Goal: Transaction & Acquisition: Obtain resource

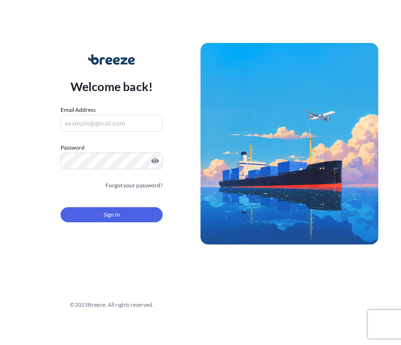
type input "[EMAIL_ADDRESS][DOMAIN_NAME]"
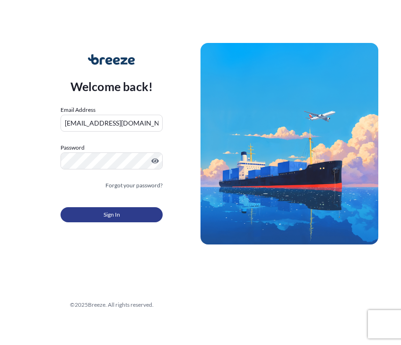
click at [114, 218] on span "Sign In" at bounding box center [111, 214] width 17 height 9
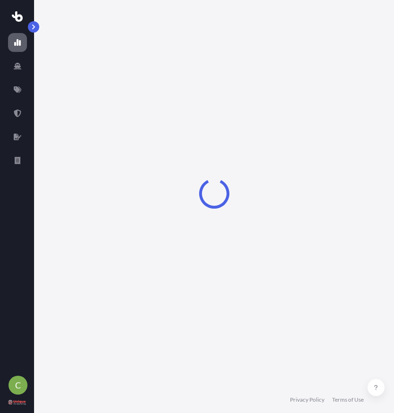
select select "2025"
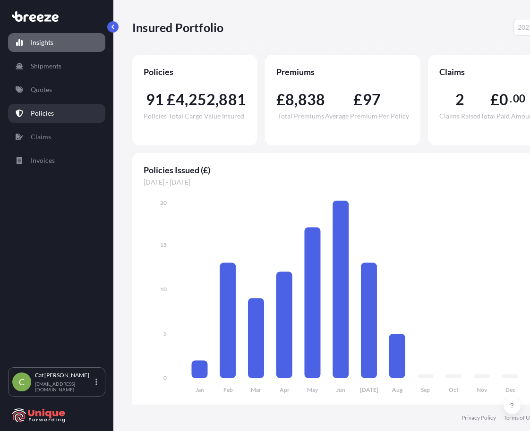
click at [42, 114] on p "Policies" at bounding box center [42, 113] width 23 height 9
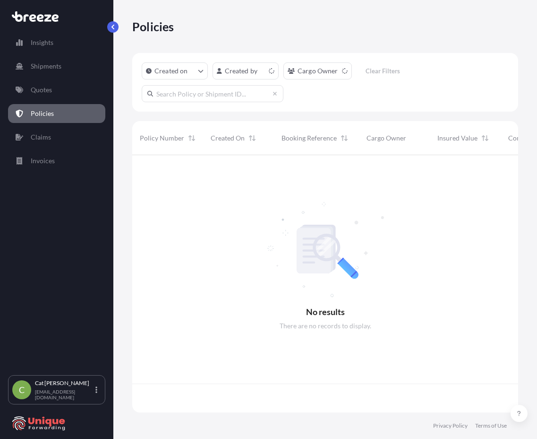
scroll to position [255, 379]
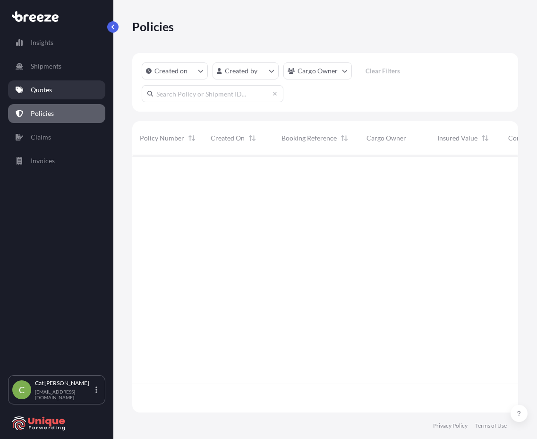
click at [48, 89] on p "Quotes" at bounding box center [41, 89] width 21 height 9
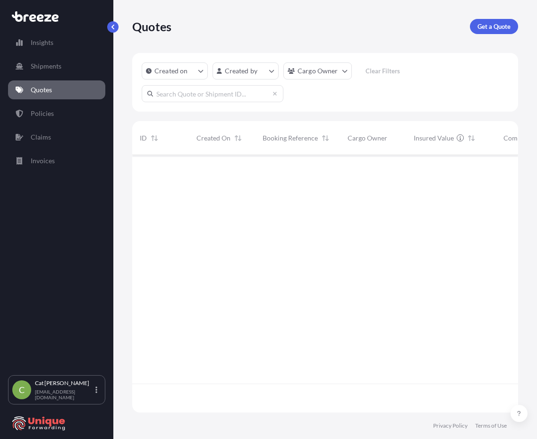
scroll to position [255, 379]
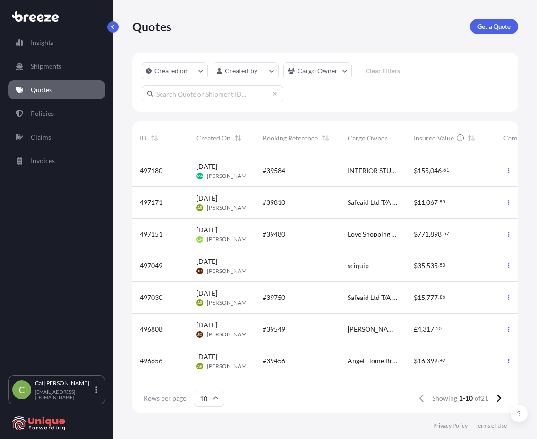
click at [225, 96] on input "text" at bounding box center [213, 93] width 142 height 17
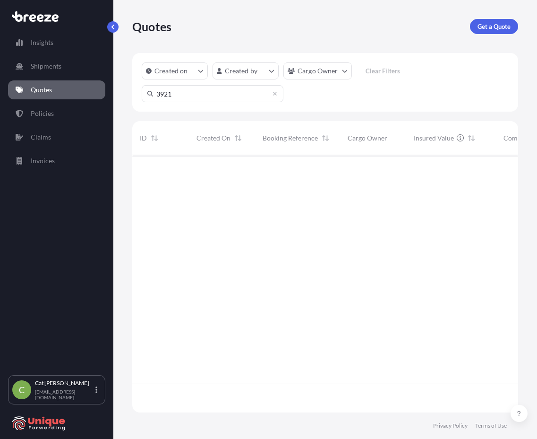
type input "39219"
click at [279, 172] on span "#39219" at bounding box center [274, 170] width 23 height 9
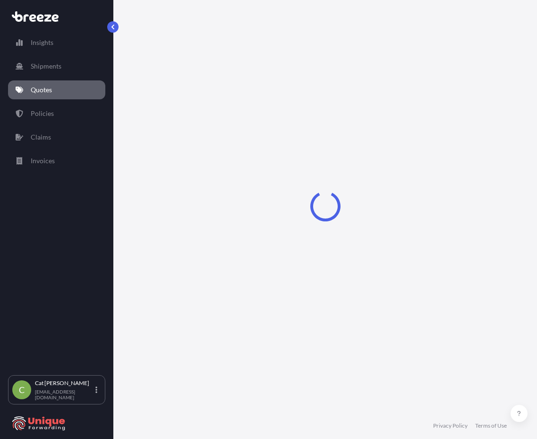
click at [279, 172] on div "Loading" at bounding box center [325, 206] width 386 height 412
select select "Road"
select select "Air"
select select "Road"
select select "4"
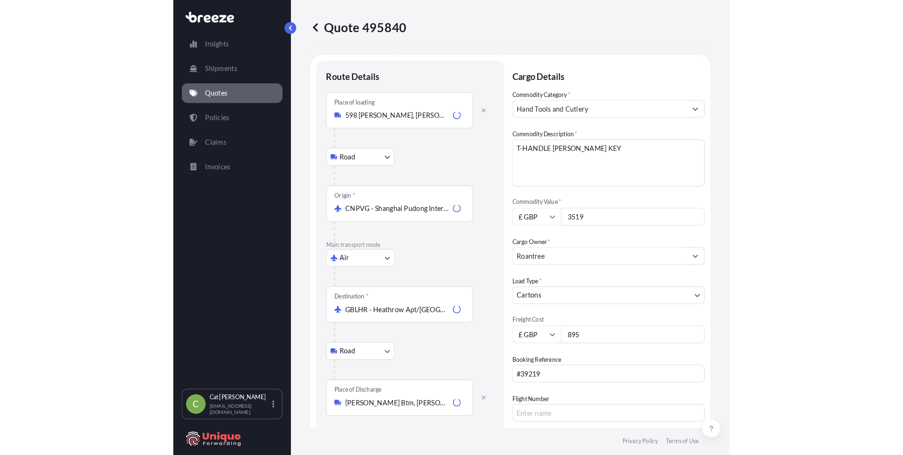
scroll to position [470, 0]
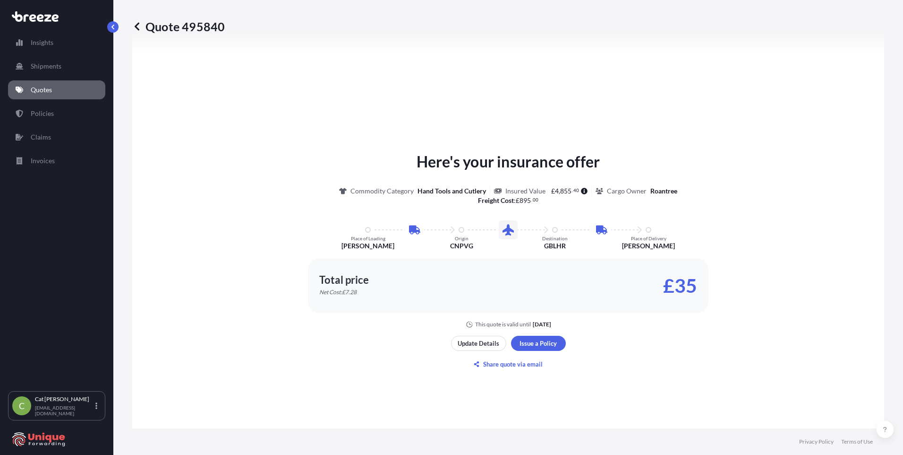
click at [400, 276] on div "Total price Net Cost: £7.28 £35" at bounding box center [508, 285] width 378 height 21
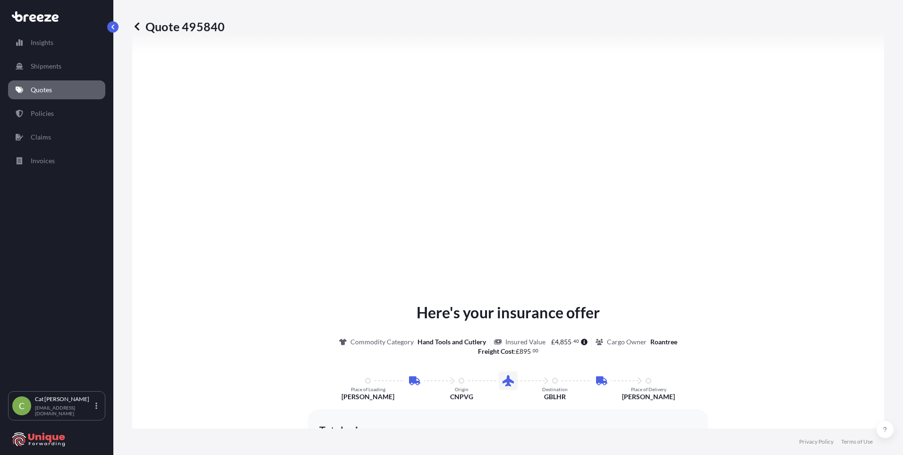
scroll to position [1238, 0]
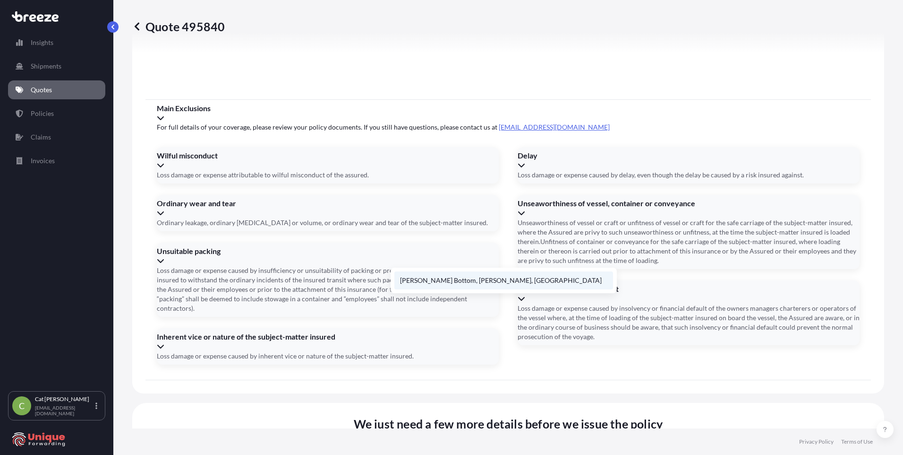
click at [400, 275] on li "Marlow Bottom, Marlow, UK" at bounding box center [504, 280] width 219 height 18
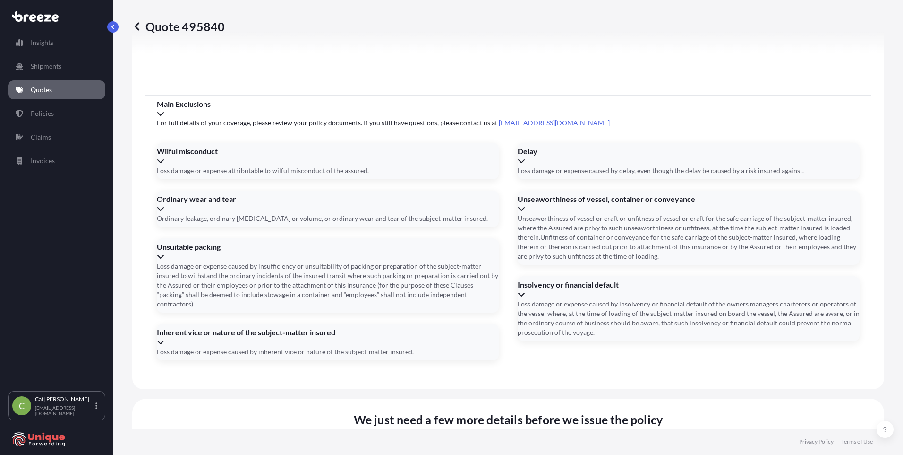
type input "Marlow Btm, Marlow SL7, UK"
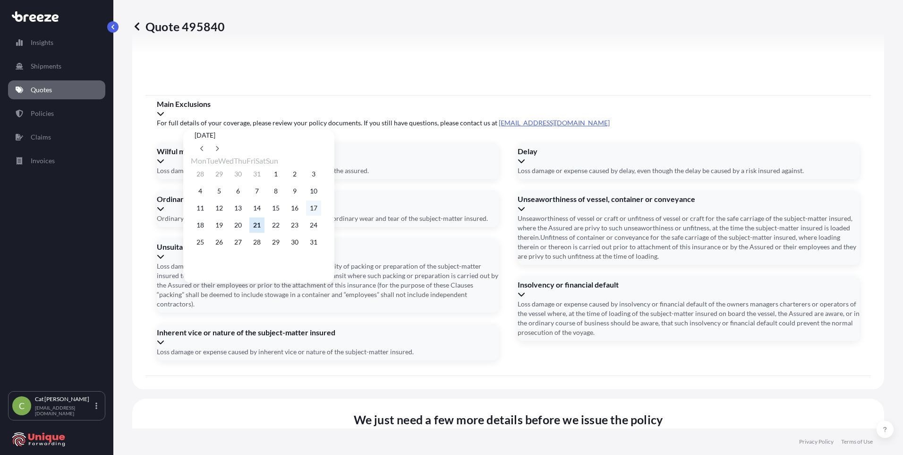
click at [321, 211] on button "17" at bounding box center [313, 207] width 15 height 15
type input "17/08/2025"
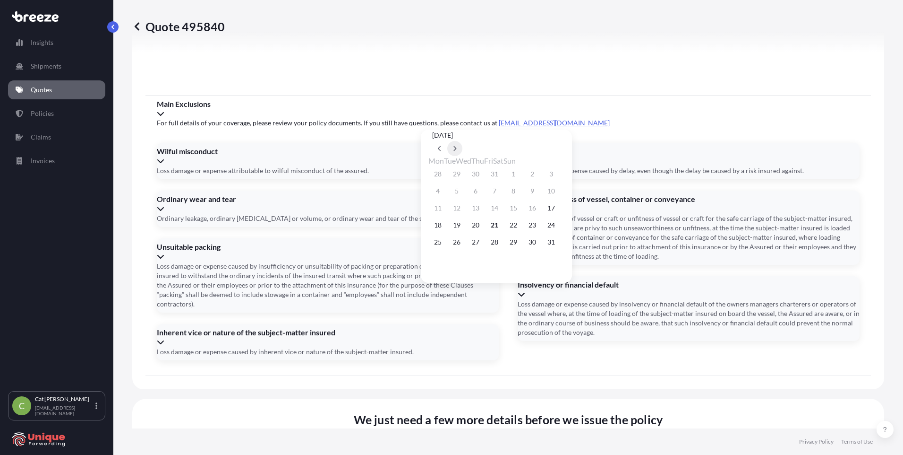
click at [400, 146] on icon at bounding box center [455, 149] width 4 height 6
click at [400, 226] on button "23" at bounding box center [456, 224] width 15 height 15
type input "23/09/2025"
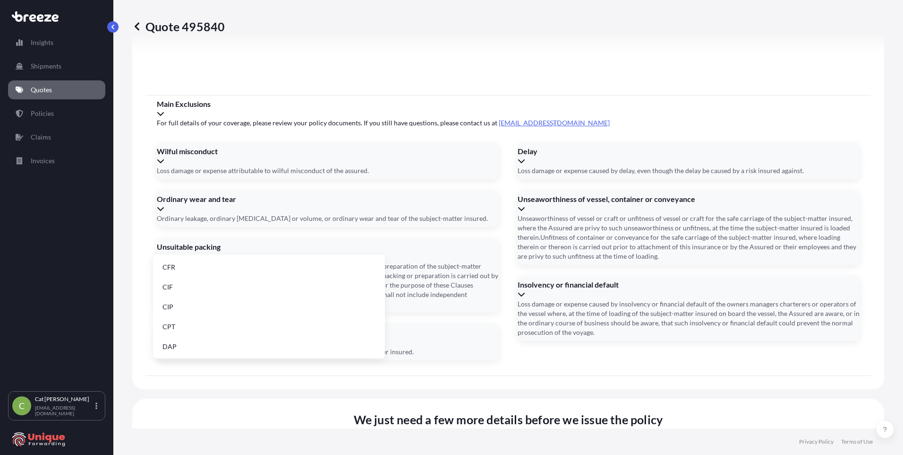
scroll to position [95, 0]
click at [201, 308] on li "EXW" at bounding box center [269, 311] width 224 height 18
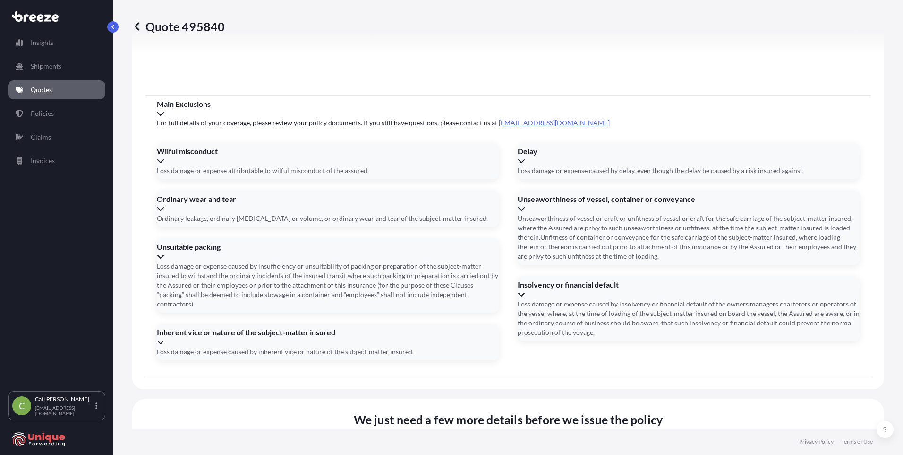
paste input "TEMU7619137"
type input "TEMU7619137"
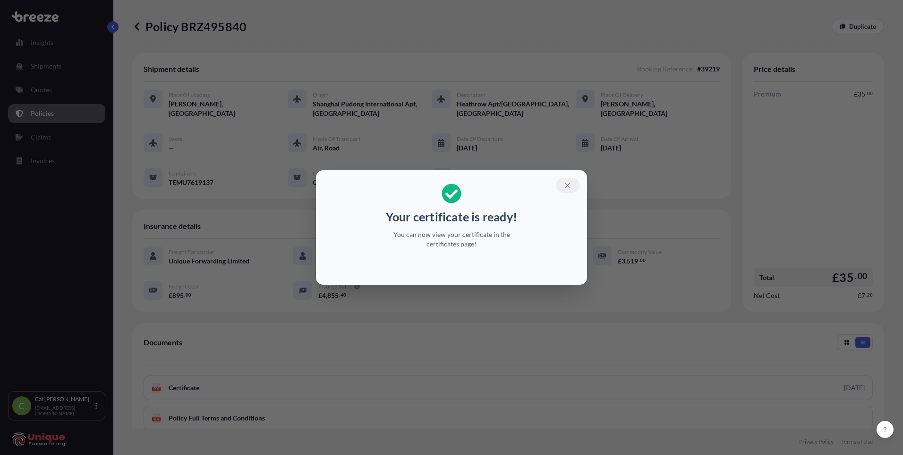
click at [400, 185] on icon "button" at bounding box center [568, 185] width 9 height 9
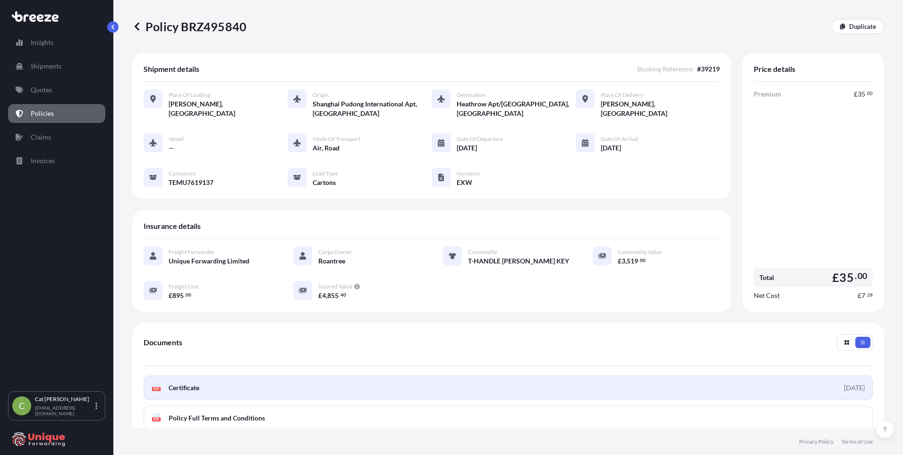
click at [323, 345] on link "PDF Certificate [DATE]" at bounding box center [509, 387] width 730 height 25
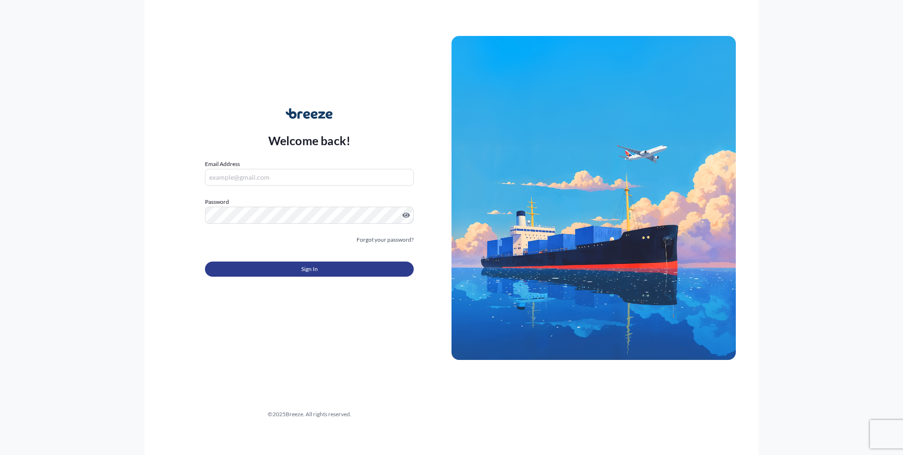
type input "[EMAIL_ADDRESS][DOMAIN_NAME]"
click at [312, 269] on span "Sign In" at bounding box center [309, 268] width 17 height 9
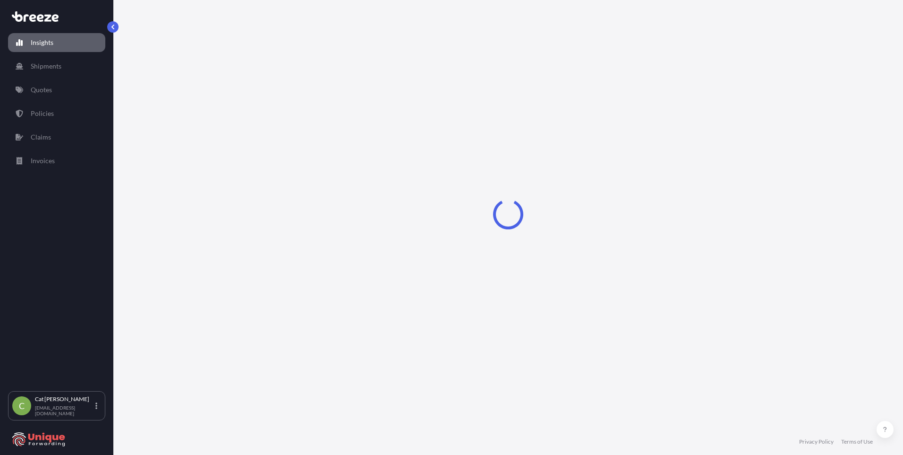
select select "2025"
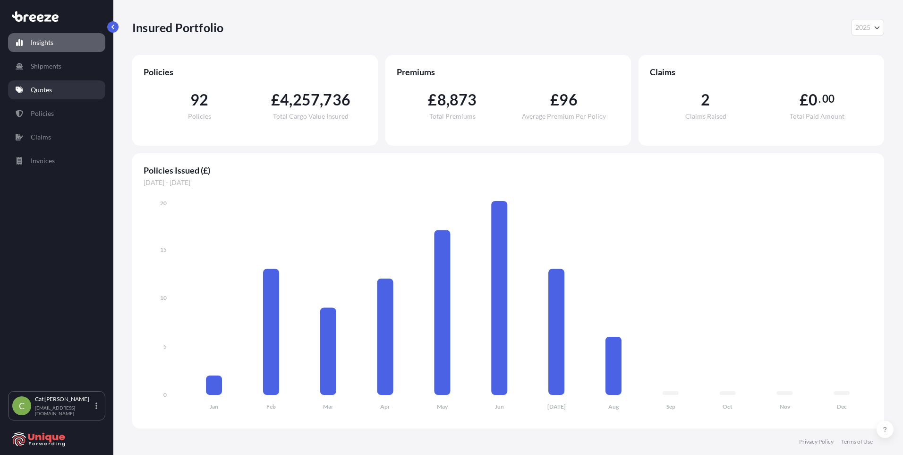
click at [63, 92] on link "Quotes" at bounding box center [56, 89] width 97 height 19
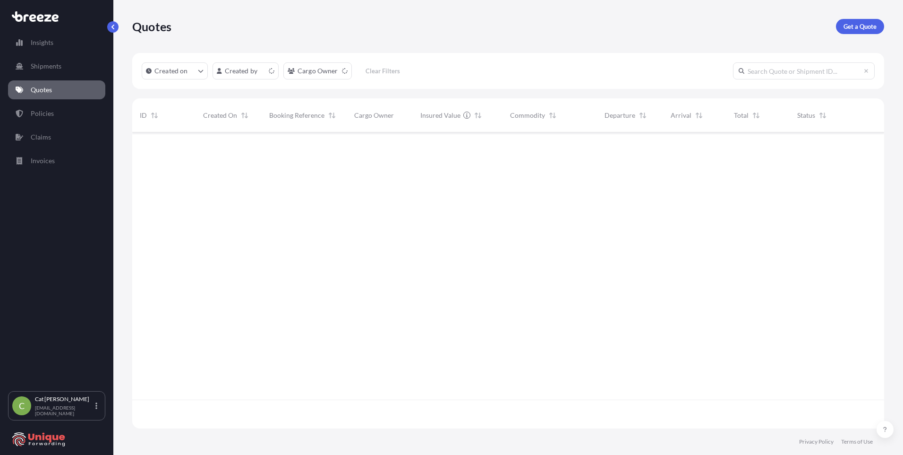
scroll to position [294, 745]
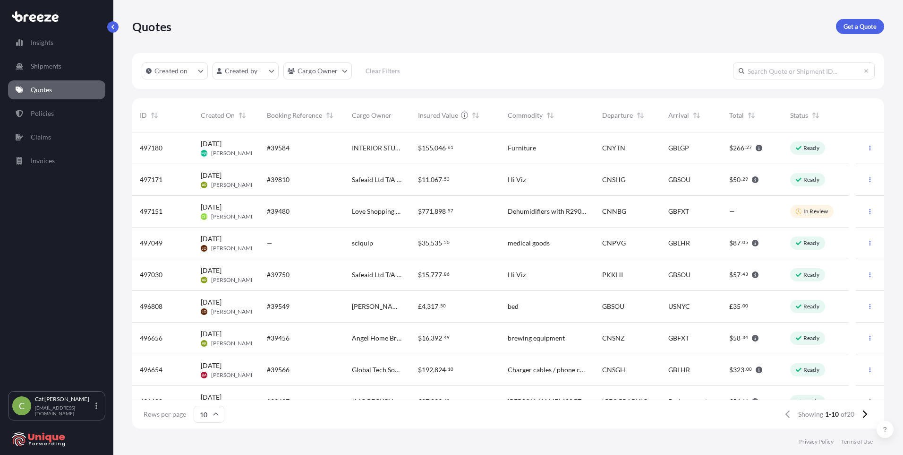
click at [758, 71] on input "text" at bounding box center [804, 70] width 142 height 17
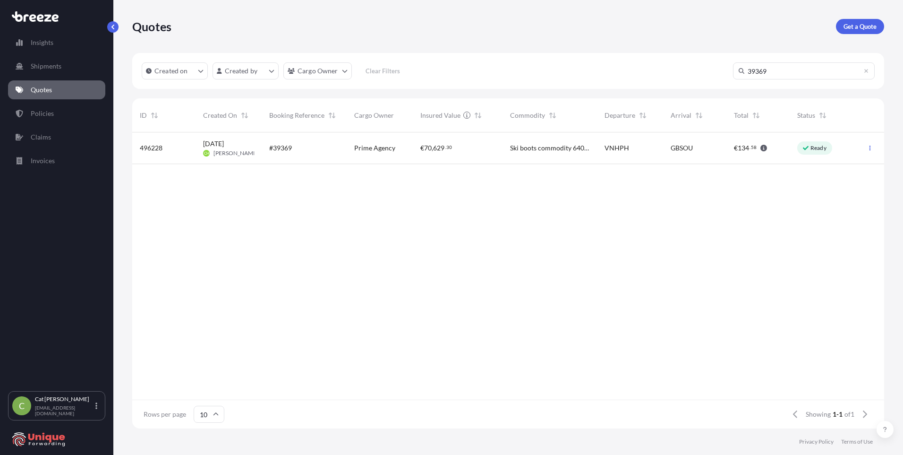
type input "39369"
click at [309, 145] on div "#39369" at bounding box center [304, 147] width 70 height 9
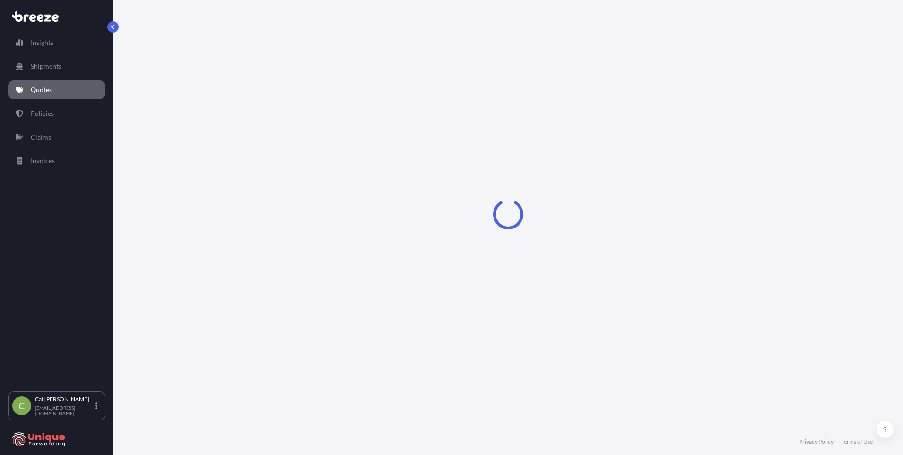
select select "Road"
select select "Sea"
select select "Road"
select select "1"
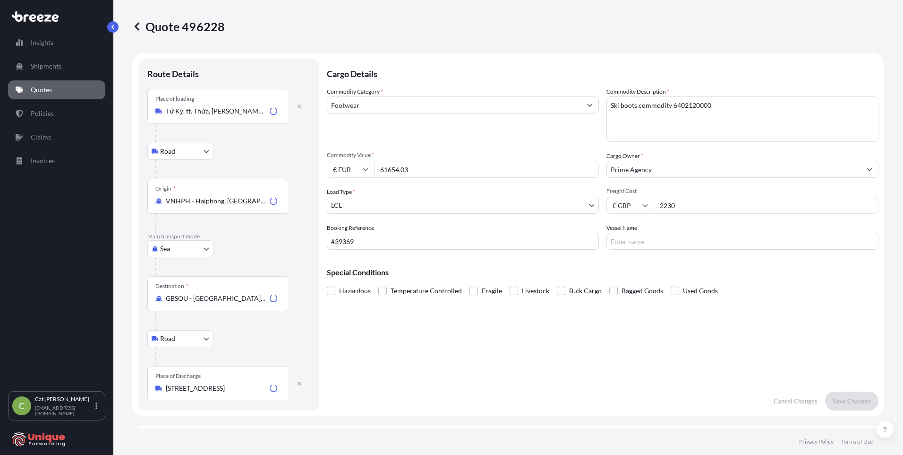
scroll to position [378, 0]
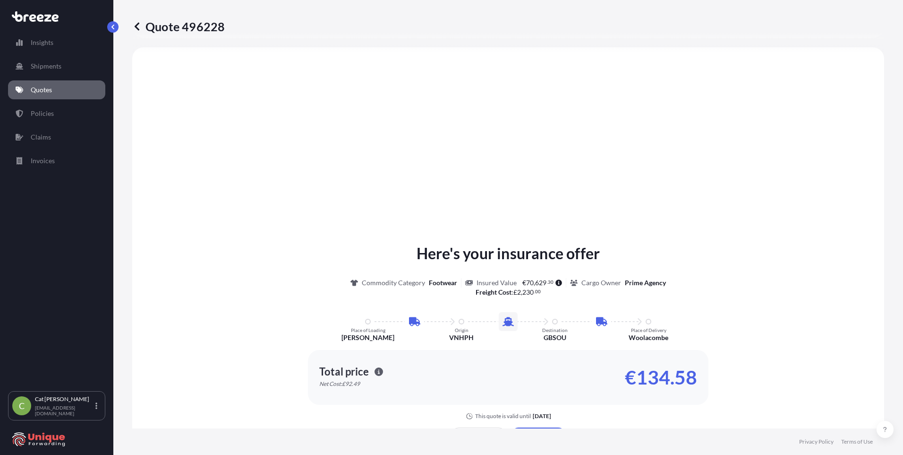
click at [307, 220] on div "Here's your insurance offer Commodity Category Footwear Insured Value € 70 , 62…" at bounding box center [509, 352] width 726 height 584
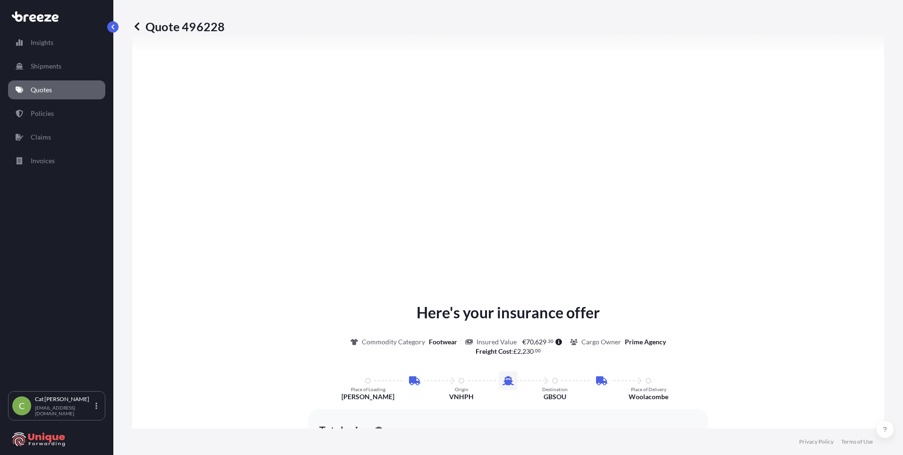
scroll to position [1262, 0]
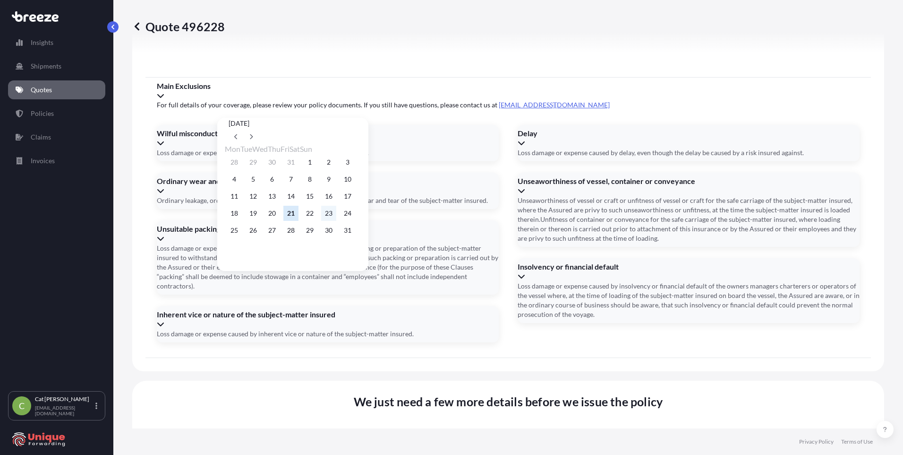
click at [336, 217] on button "23" at bounding box center [328, 213] width 15 height 15
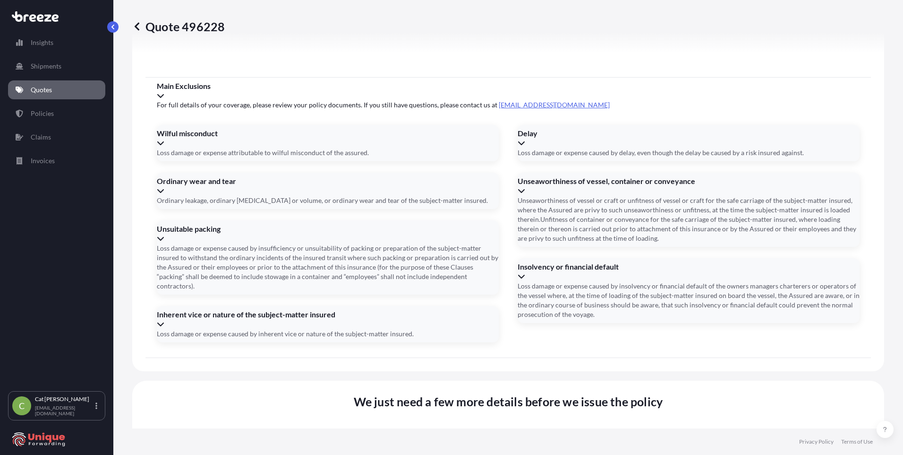
type input "[DATE]"
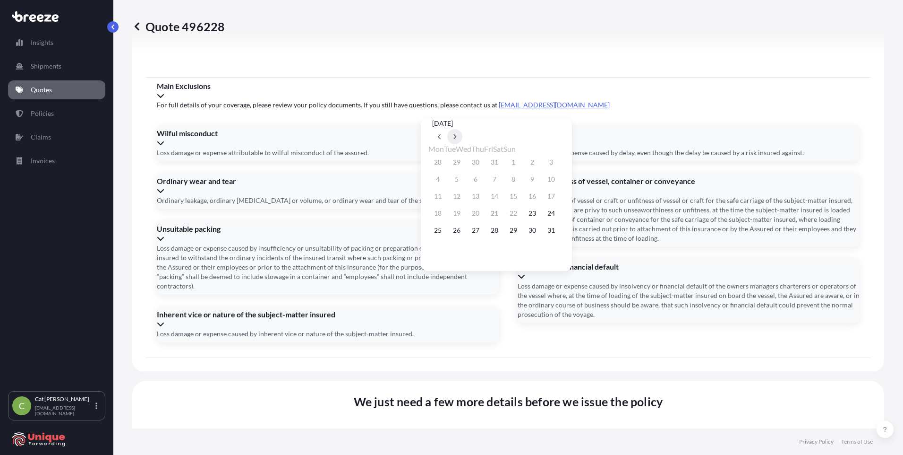
click at [457, 134] on icon at bounding box center [455, 136] width 3 height 5
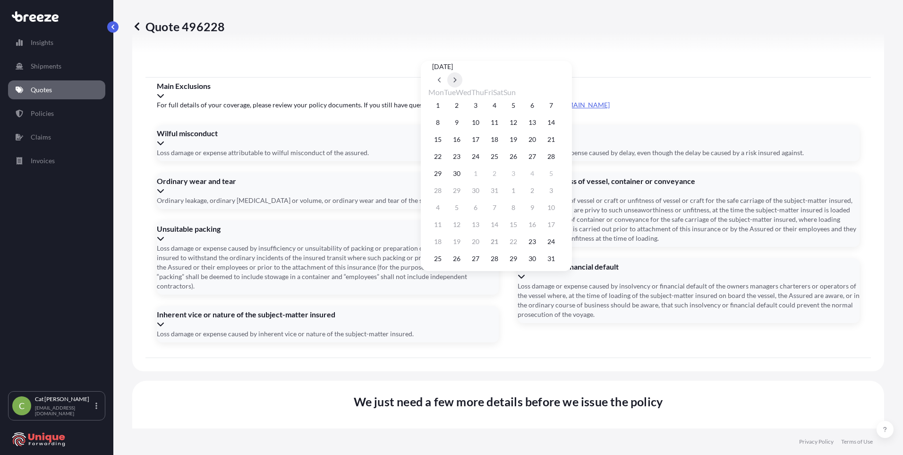
click at [457, 83] on icon at bounding box center [455, 79] width 3 height 5
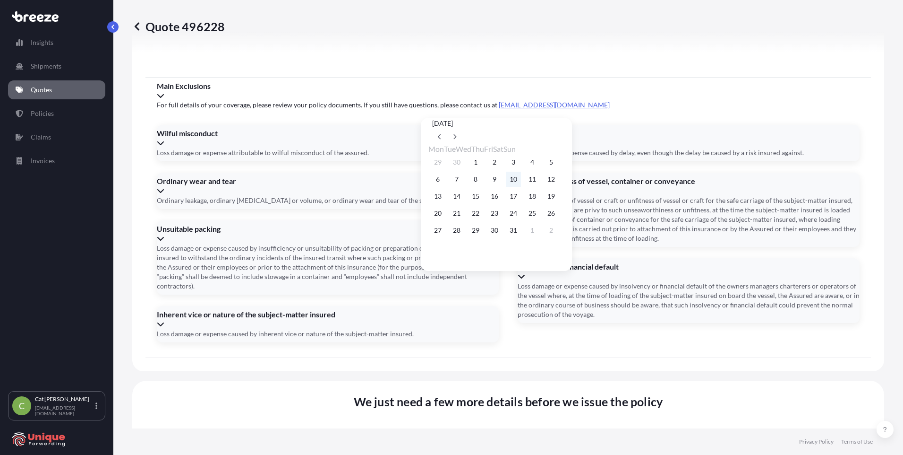
click at [521, 183] on button "10" at bounding box center [513, 179] width 15 height 15
type input "[DATE]"
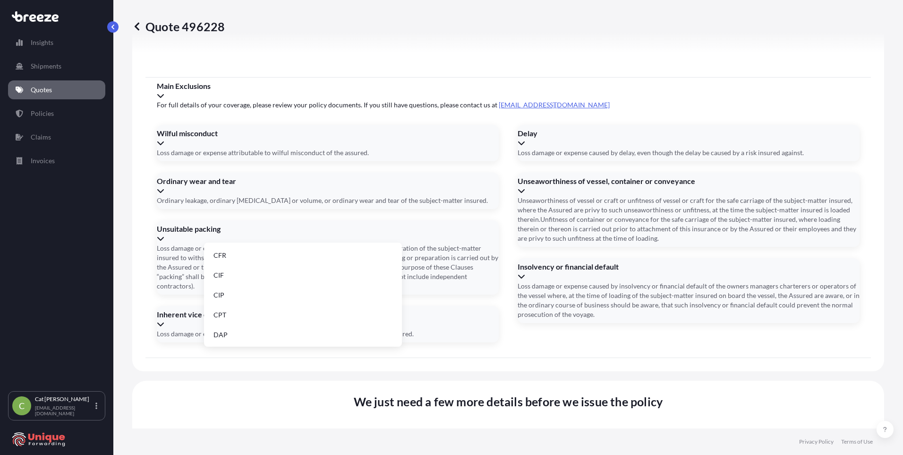
click at [235, 273] on li "EXW" at bounding box center [303, 274] width 190 height 18
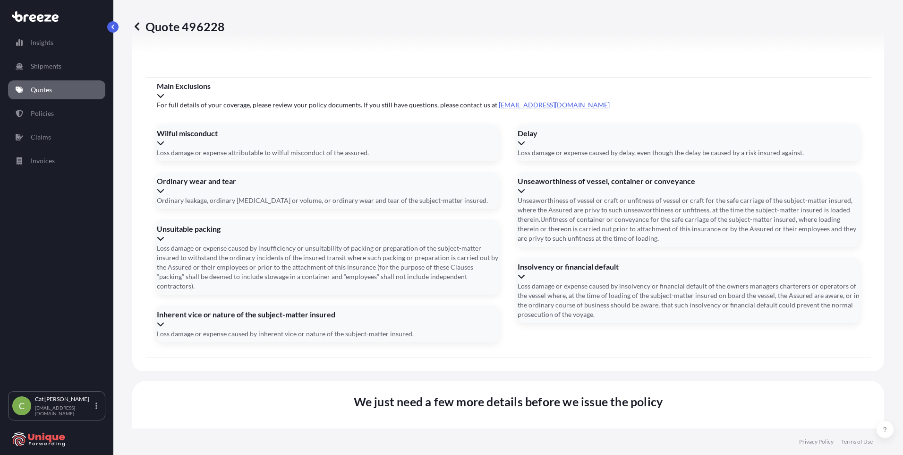
paste input "CBHU7038041"
type input "CBHU7038041"
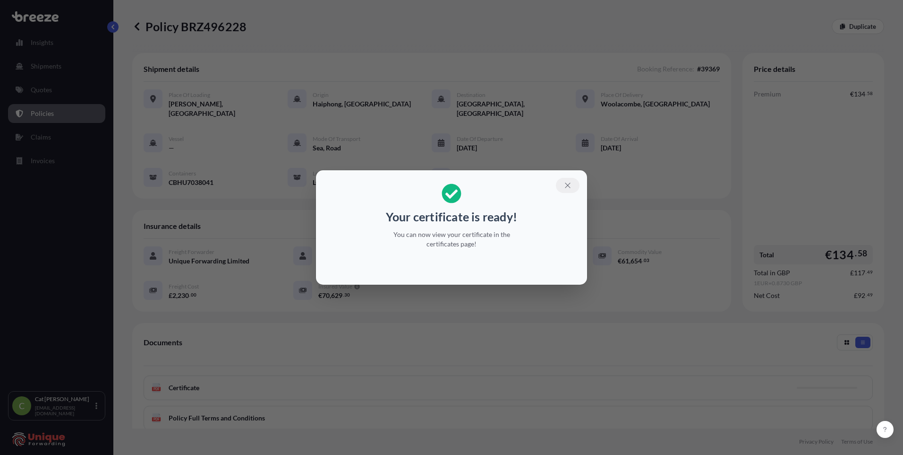
click at [566, 186] on icon "button" at bounding box center [568, 185] width 9 height 9
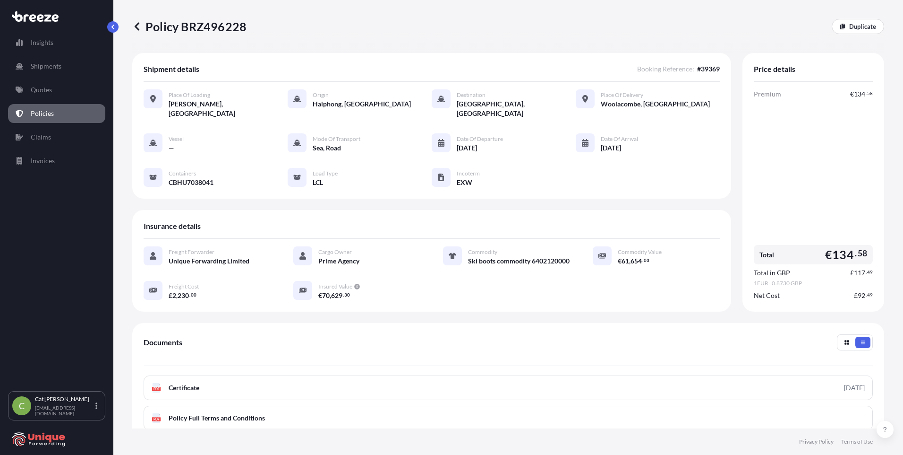
click at [329, 386] on link "PDF Certificate [DATE]" at bounding box center [509, 387] width 730 height 25
